Goal: Task Accomplishment & Management: Complete application form

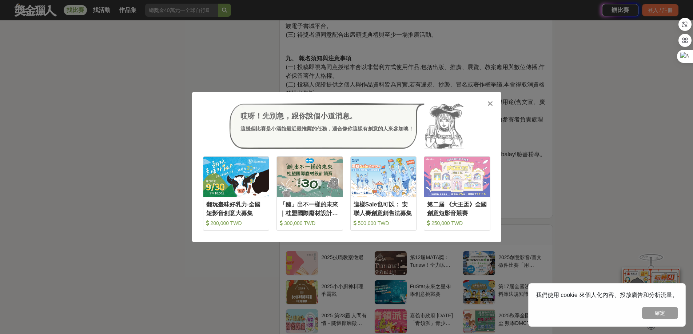
click at [489, 104] on icon at bounding box center [489, 103] width 5 height 7
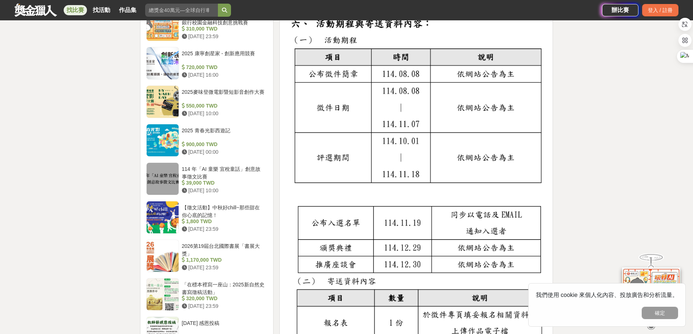
scroll to position [582, 0]
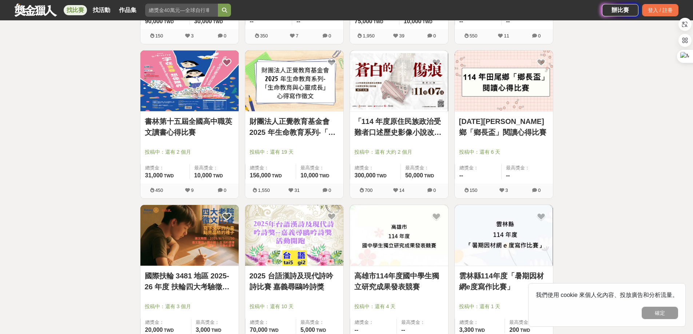
scroll to position [2124, 0]
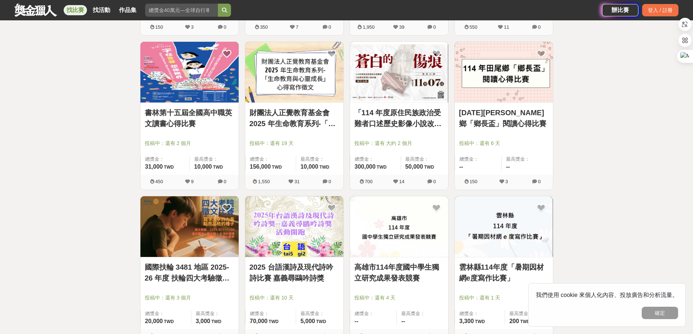
click at [293, 118] on link "財團法人正覺教育基金會 2025 年生命教育系列-「生命教育與心靈成長」心得寫作徵文" at bounding box center [293, 118] width 89 height 22
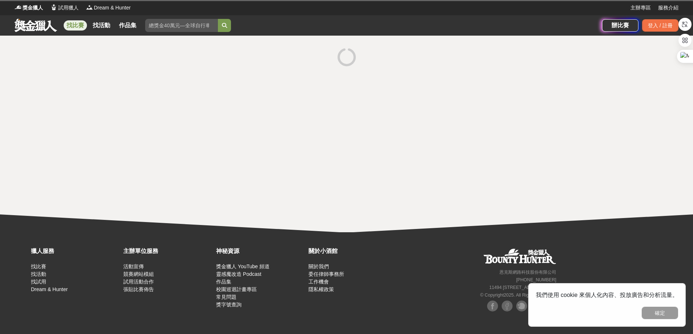
click at [293, 118] on div at bounding box center [346, 134] width 693 height 197
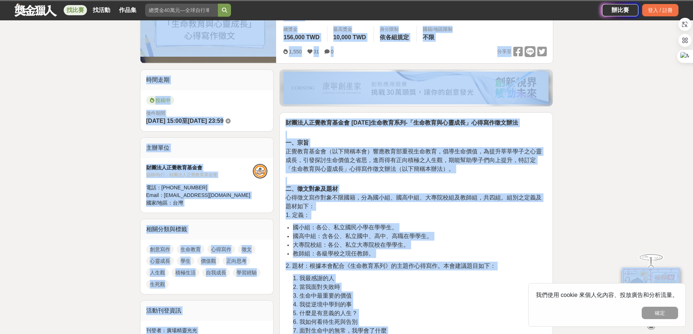
scroll to position [145, 0]
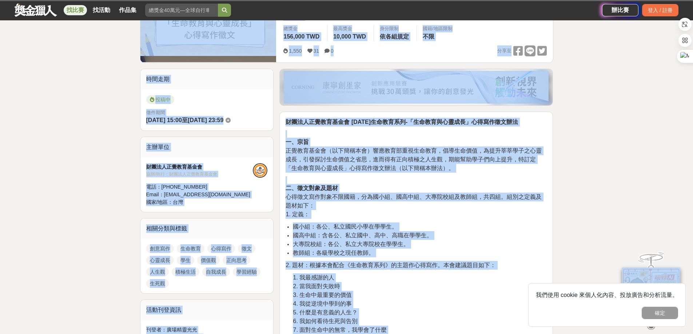
click at [416, 142] on p "一、宗旨 正覺教育基金會（以下簡稱本會）響應教育部重視生命教育，倡導生命價值，為提升莘莘學子之心靈成長，引發探討生命價值之省思，進而得有正向積極之人生觀，期能…" at bounding box center [415, 151] width 261 height 43
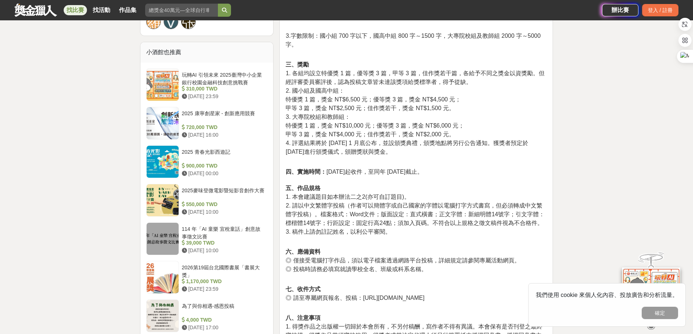
scroll to position [618, 0]
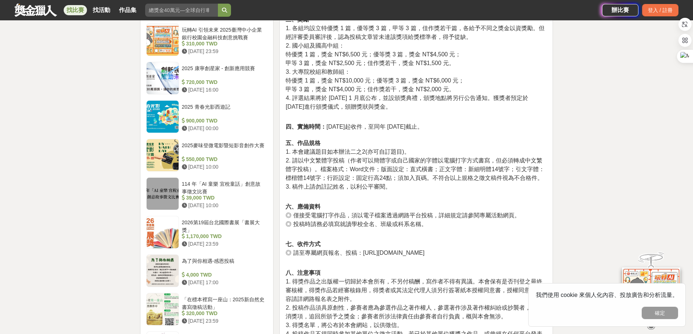
click at [478, 132] on p "四、實施時間： [DATE]起收件，至同年 [DATE]截止。 五、作品規格 1. 本會建議題目如本辦法二之2(亦可自訂題目)。 2. 請以中文繁體字投稿（作…" at bounding box center [415, 161] width 261 height 76
drag, startPoint x: 329, startPoint y: 179, endPoint x: 390, endPoint y: 179, distance: 61.1
click at [390, 179] on span "2. 請以中文繁體字投稿（作者可以簡體字或自己國家的字體以電腦打字方式書寫，但必須轉成中文繁體字投稿）。檔案格式：Word文件；版面設定：直式橫書；正文字體：…" at bounding box center [414, 169] width 259 height 24
copy span "行距設定：固定行高24點"
click at [422, 144] on p "四、實施時間： [DATE]起收件，至同年 [DATE]截止。 五、作品規格 1. 本會建議題目如本辦法二之2(亦可自訂題目)。 2. 請以中文繁體字投稿（作…" at bounding box center [415, 161] width 261 height 76
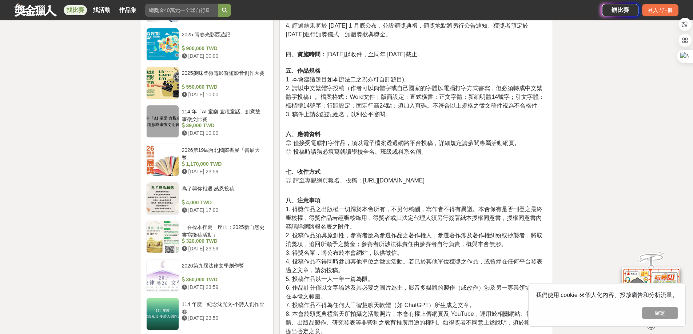
scroll to position [691, 0]
drag, startPoint x: 360, startPoint y: 180, endPoint x: 506, endPoint y: 179, distance: 146.2
click at [506, 179] on p "七、收件方式 ◎ 請至專屬網頁報名、投稿：[URL][DOMAIN_NAME]" at bounding box center [415, 179] width 261 height 25
copy span "[URL][DOMAIN_NAME]"
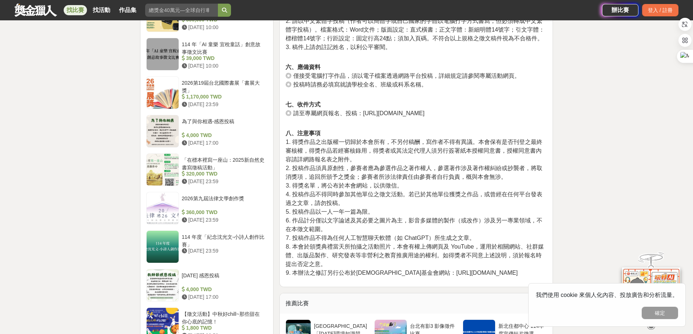
scroll to position [800, 0]
